Goal: Information Seeking & Learning: Learn about a topic

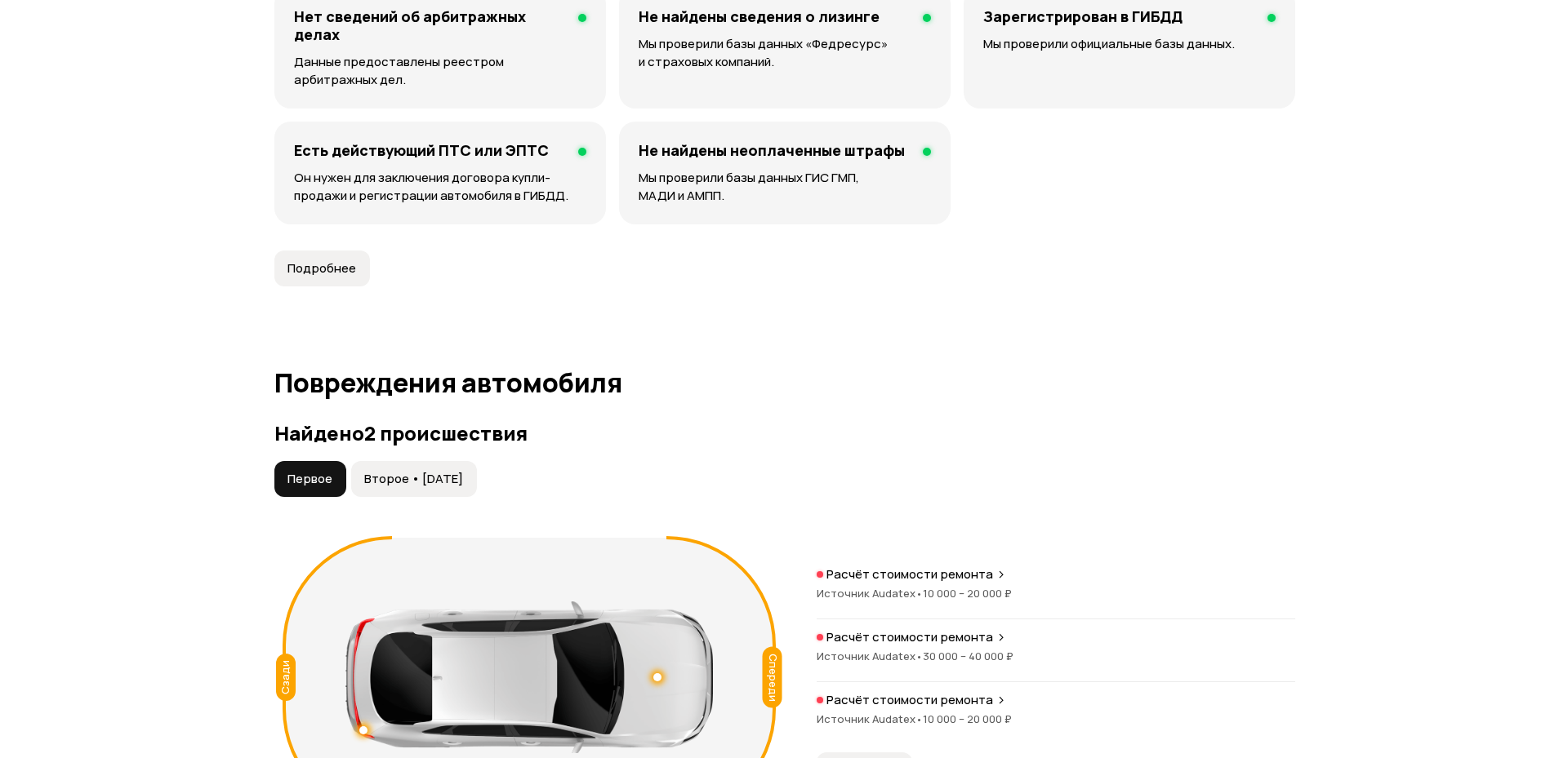
scroll to position [1665, 0]
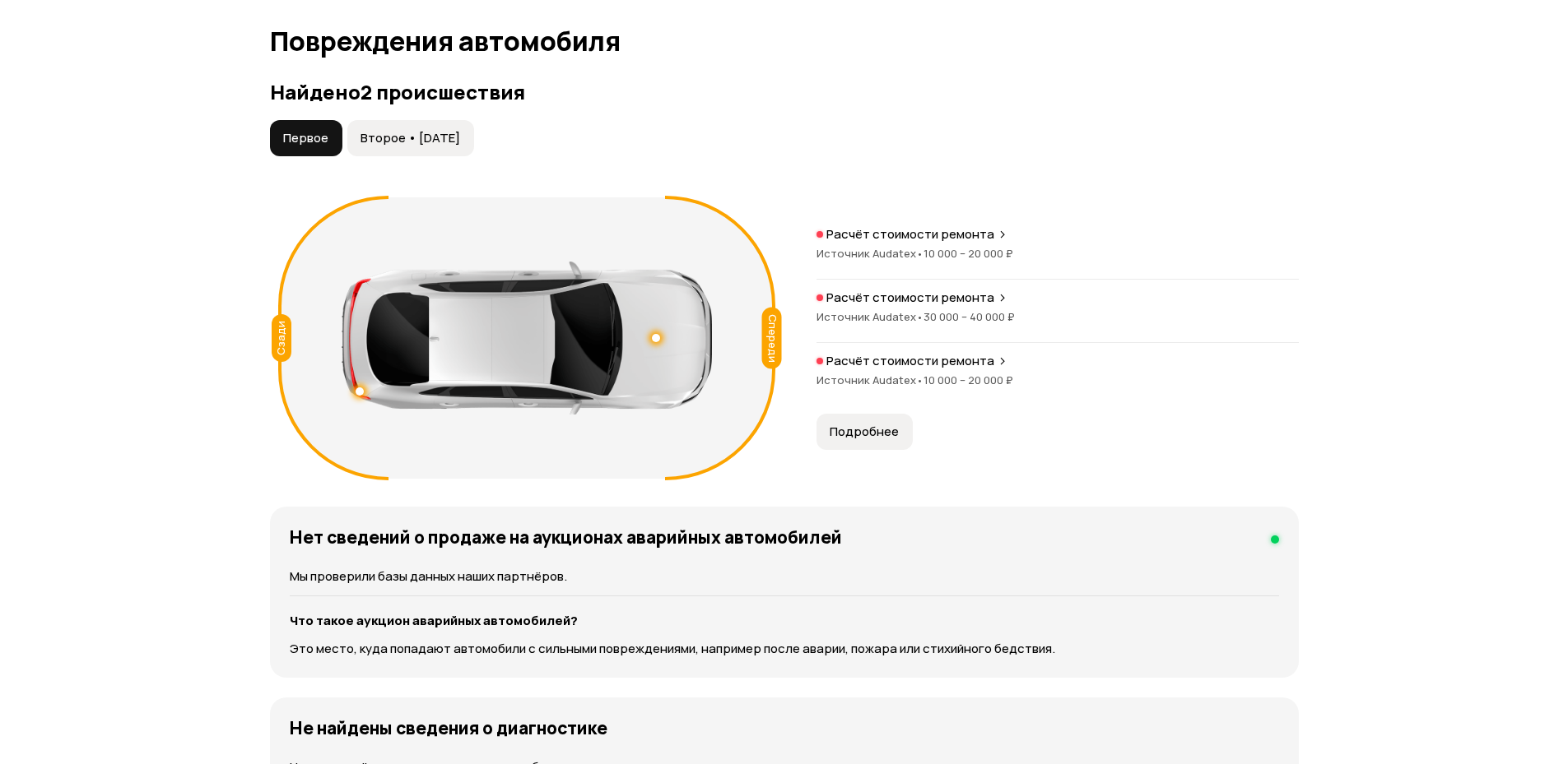
click at [447, 144] on span "Второе • [DATE]" at bounding box center [410, 138] width 100 height 17
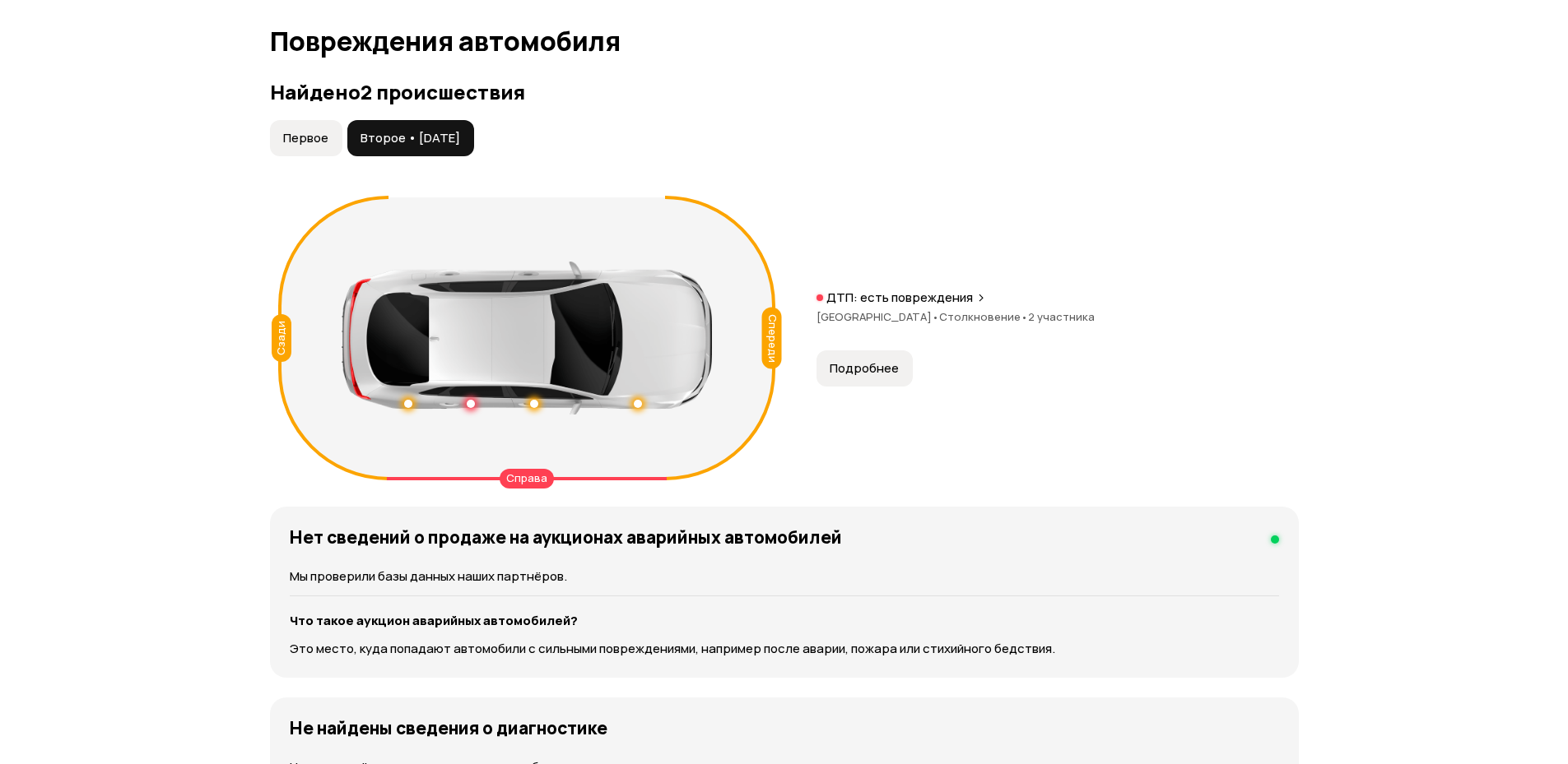
click at [864, 364] on span "Подробнее" at bounding box center [864, 369] width 69 height 17
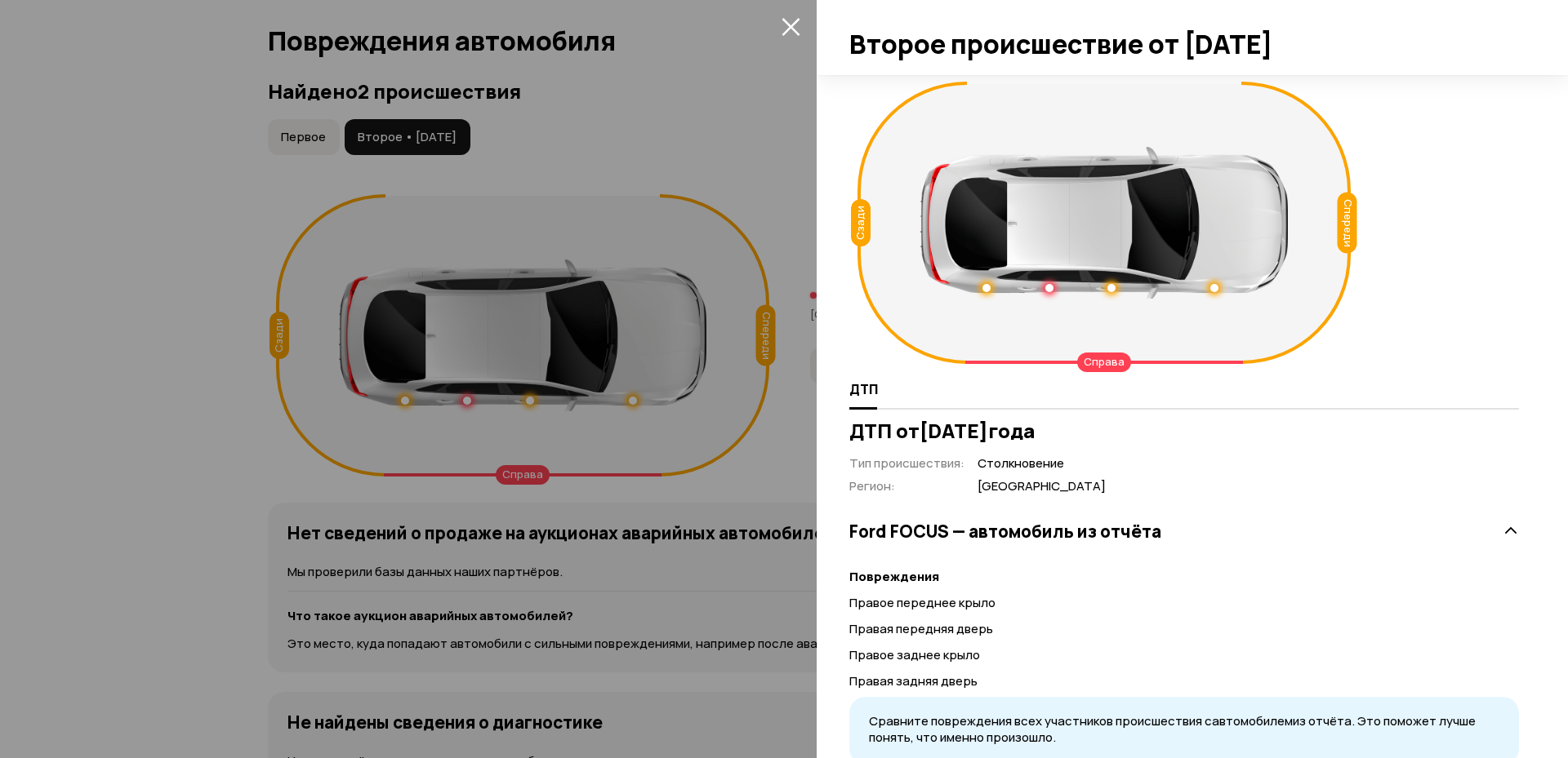
scroll to position [132, 0]
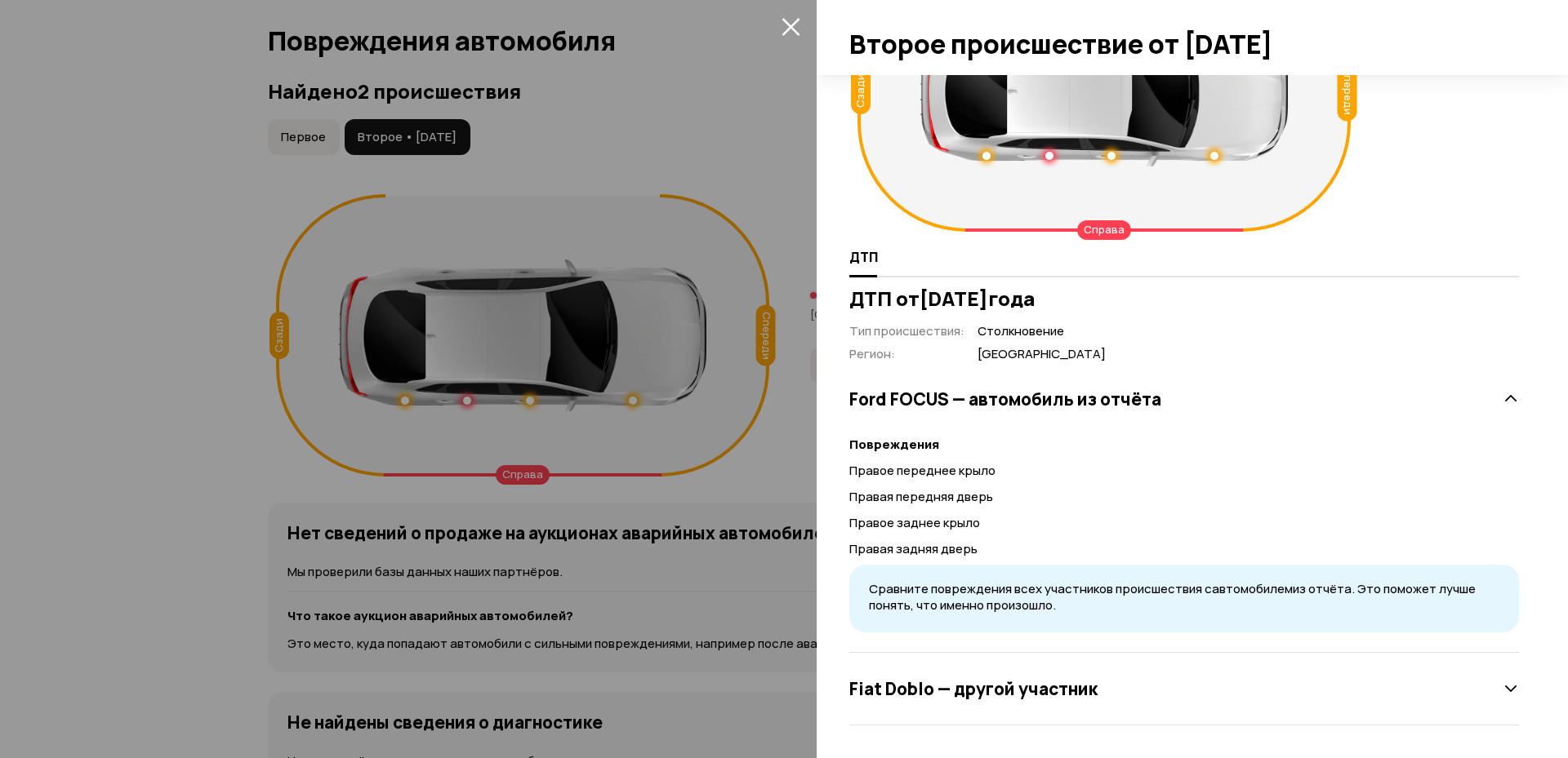
click at [1093, 233] on div "Справа" at bounding box center [1104, 230] width 54 height 20
click at [1014, 707] on div "Fiat Doblo — другой участник" at bounding box center [1184, 690] width 669 height 73
click at [1019, 694] on h3 "Fiat Doblo — другой участник" at bounding box center [973, 689] width 248 height 22
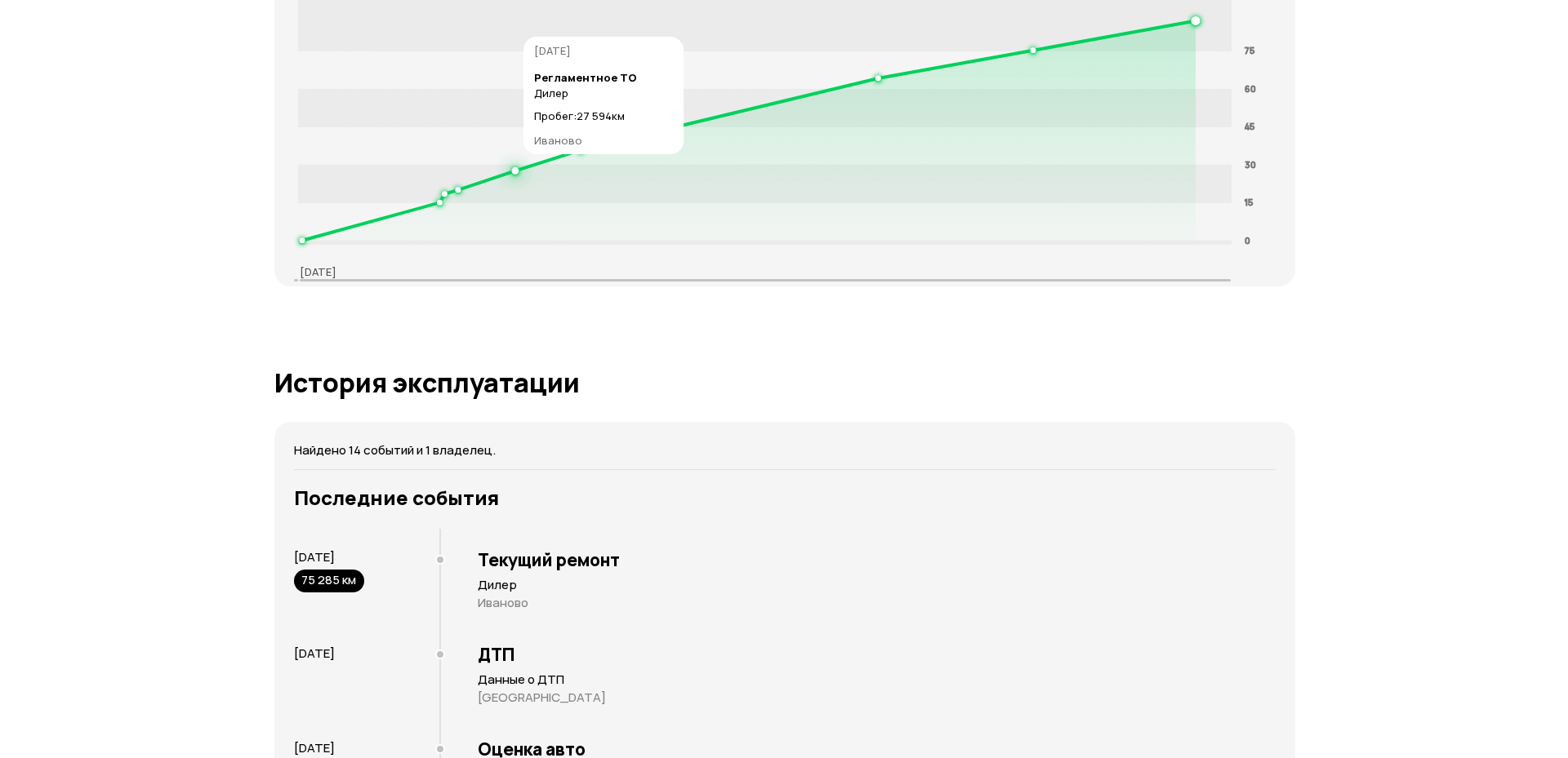
scroll to position [2939, 0]
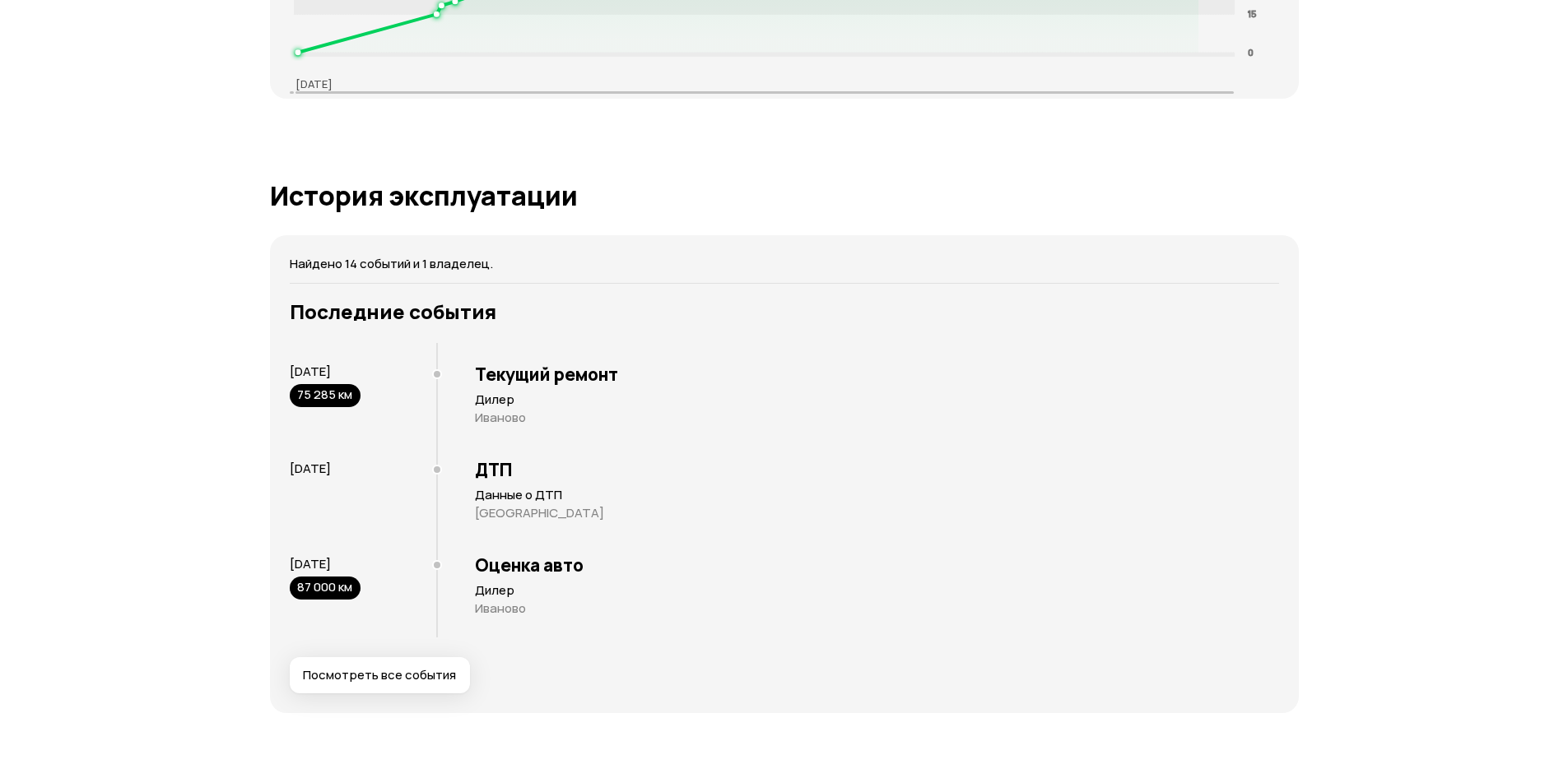
click at [396, 687] on button "Посмотреть все события" at bounding box center [379, 675] width 180 height 36
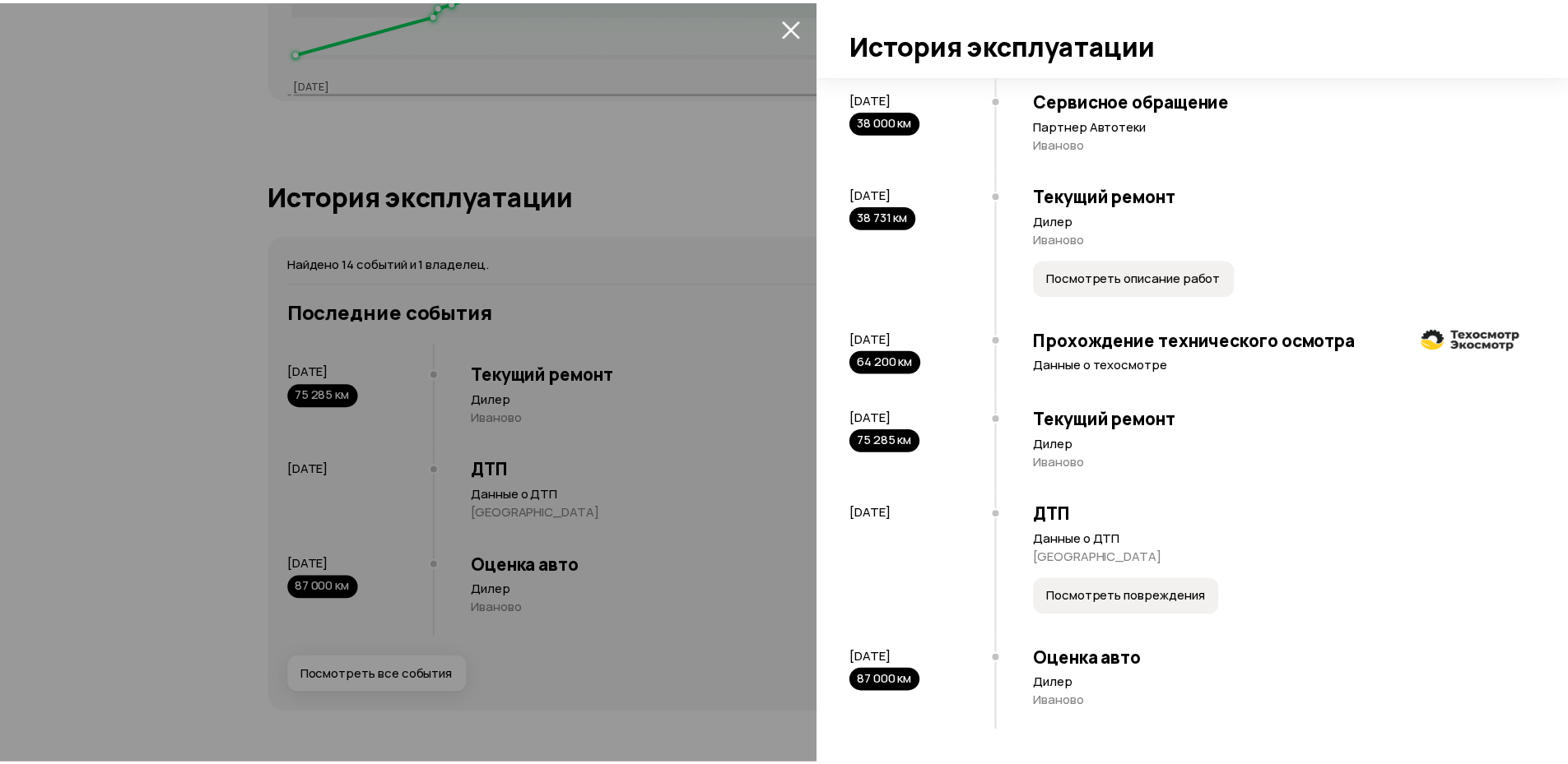
scroll to position [1096, 0]
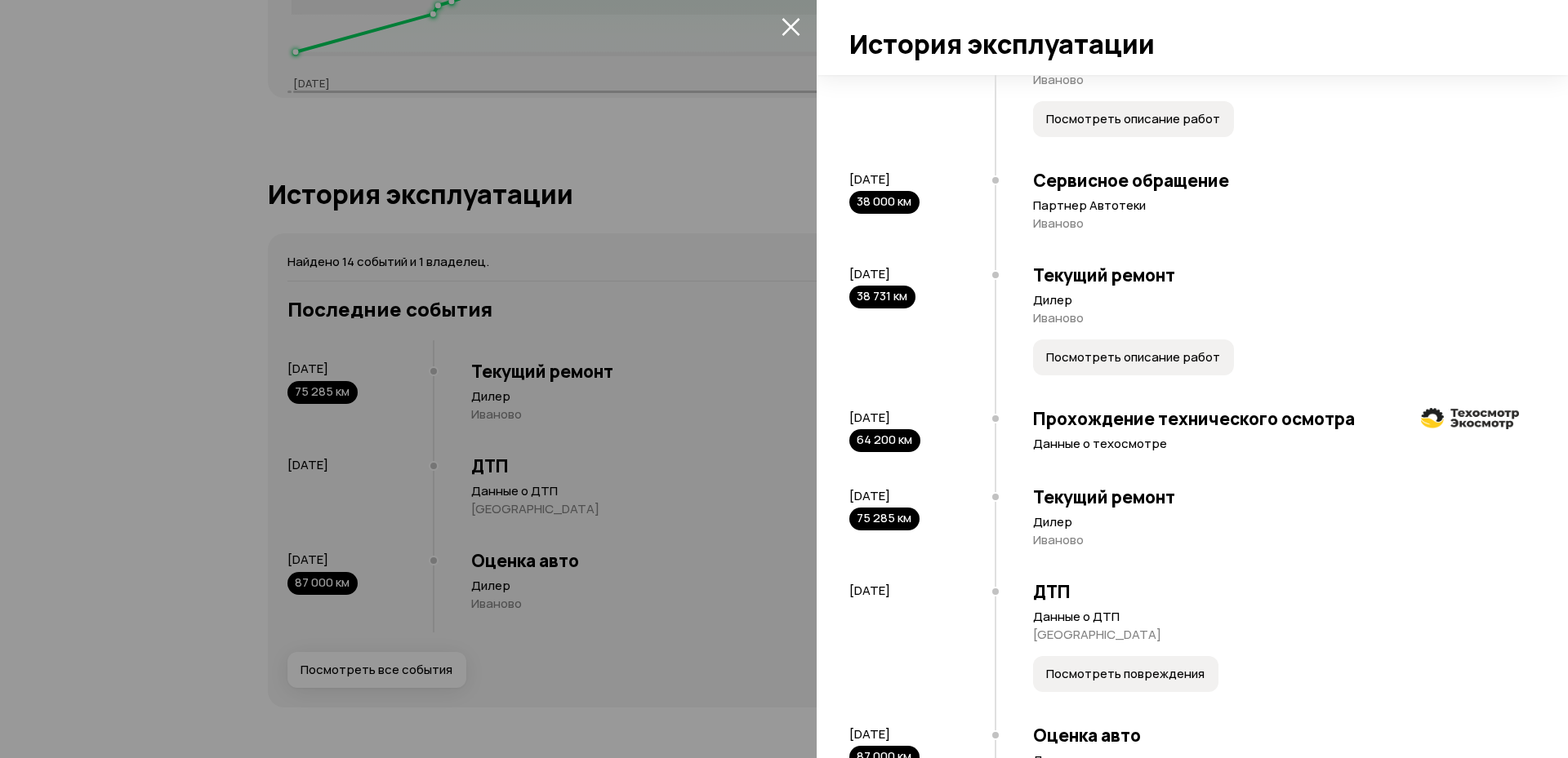
click at [1090, 366] on span "Посмотреть описание работ" at bounding box center [1133, 358] width 174 height 17
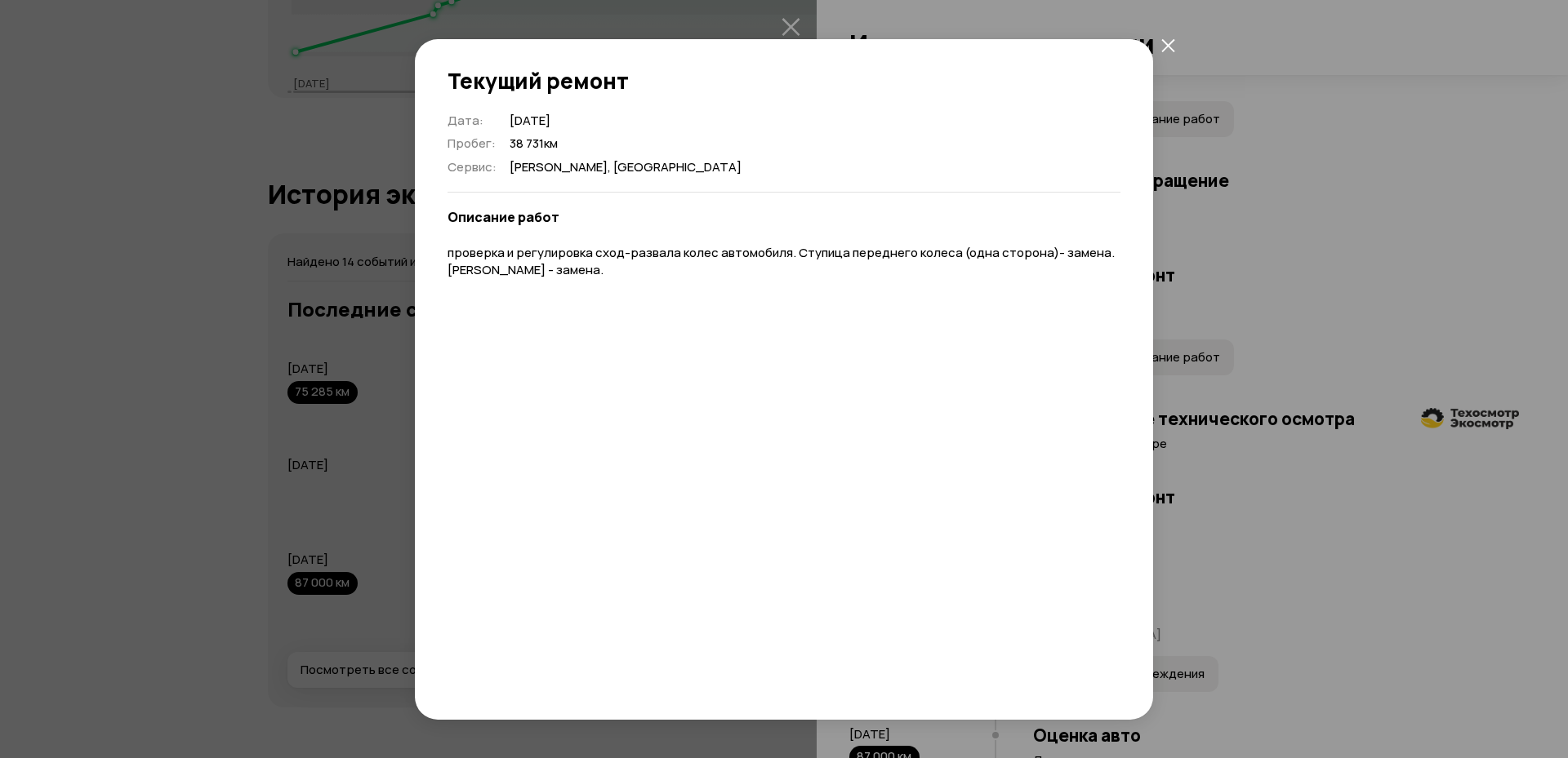
click at [1170, 54] on button "закрыть" at bounding box center [1167, 45] width 29 height 29
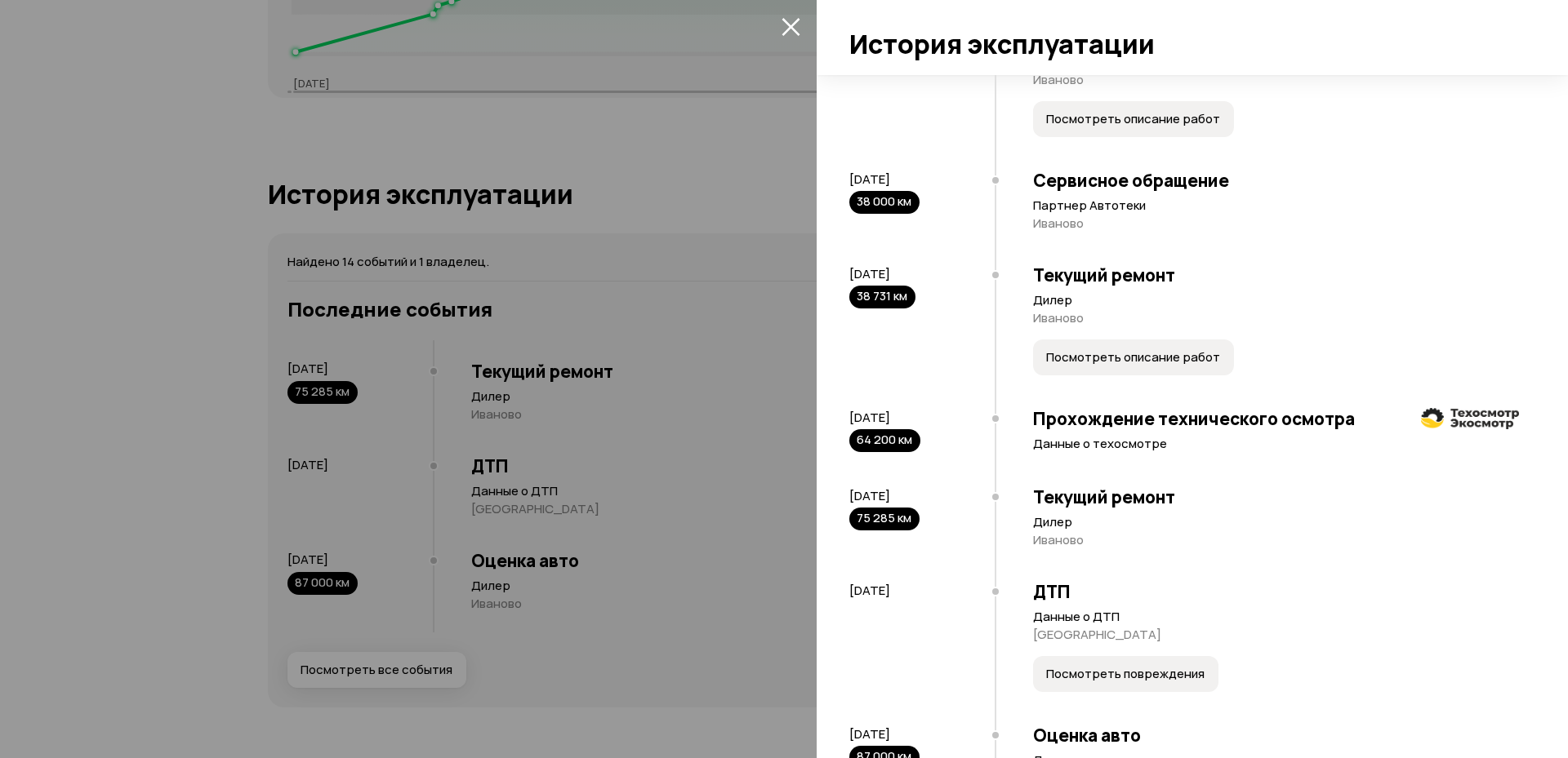
click at [794, 31] on icon "закрыть" at bounding box center [791, 27] width 18 height 18
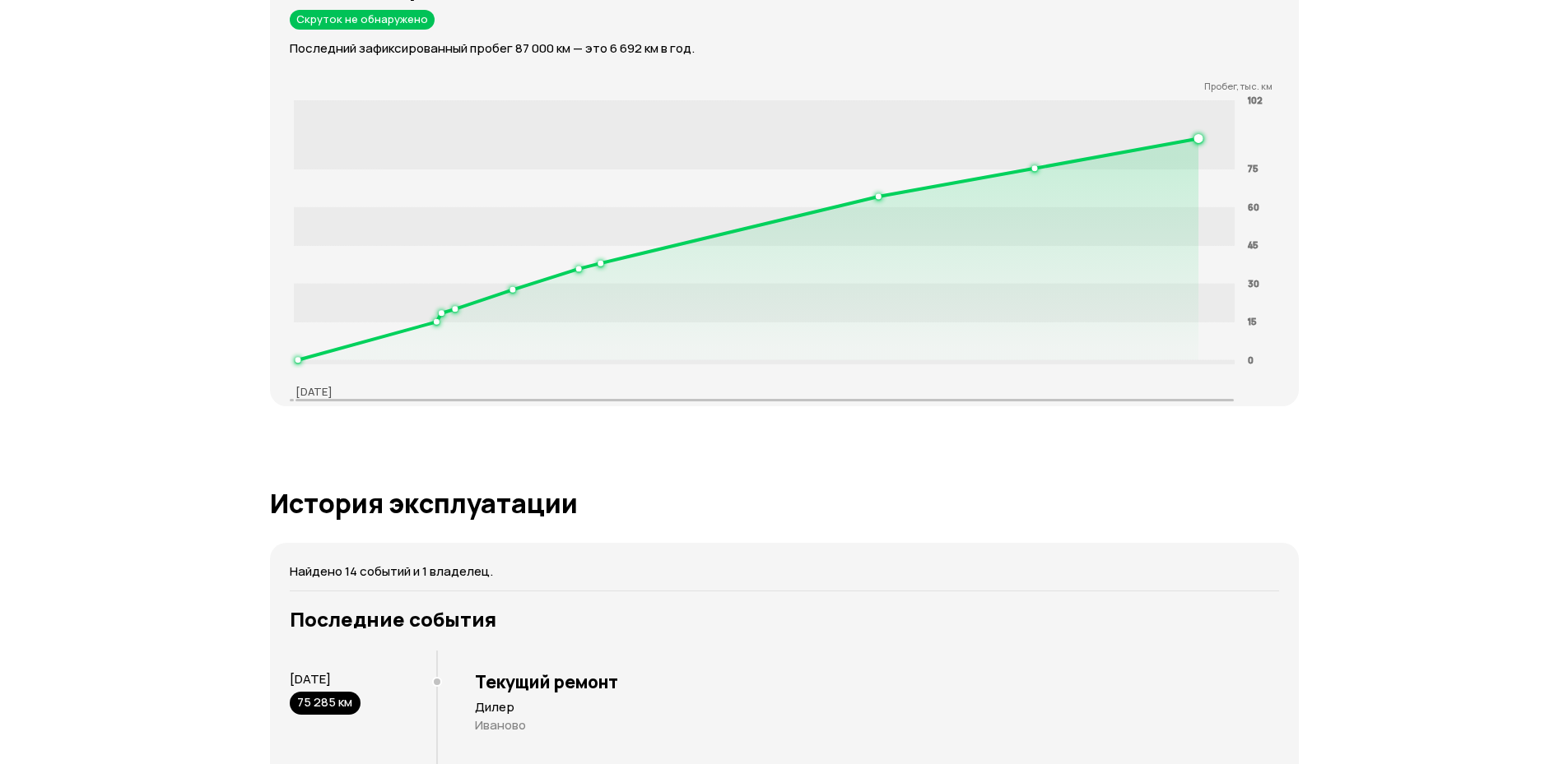
scroll to position [2370, 0]
